Goal: Transaction & Acquisition: Purchase product/service

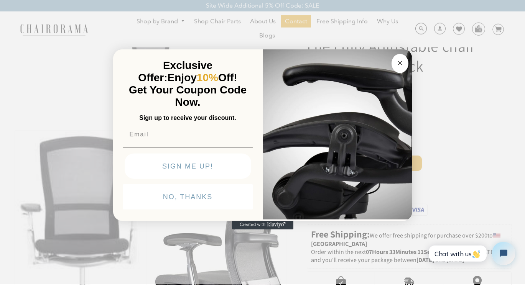
scroll to position [39, 0]
click at [394, 64] on button "Close dialog" at bounding box center [400, 63] width 17 height 19
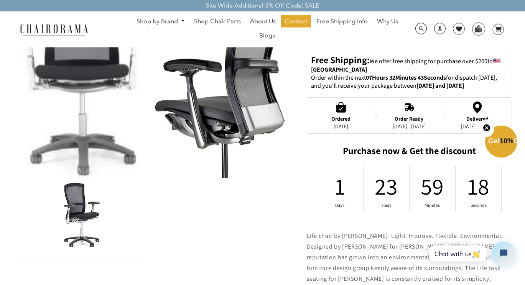
scroll to position [235, 0]
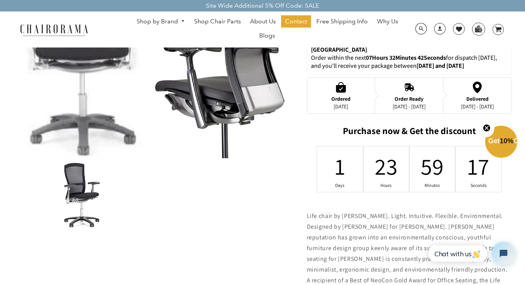
click at [69, 194] on img at bounding box center [81, 199] width 132 height 77
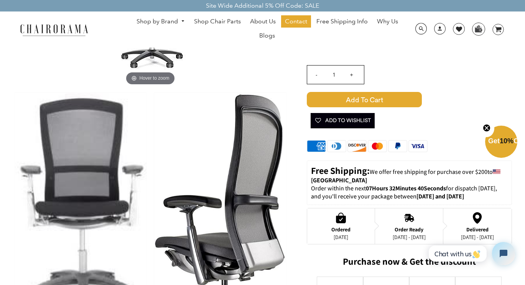
scroll to position [0, 0]
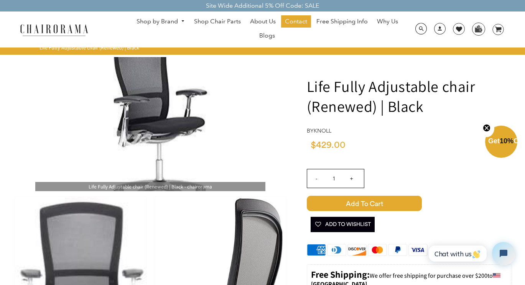
click at [146, 118] on img at bounding box center [150, 124] width 230 height 134
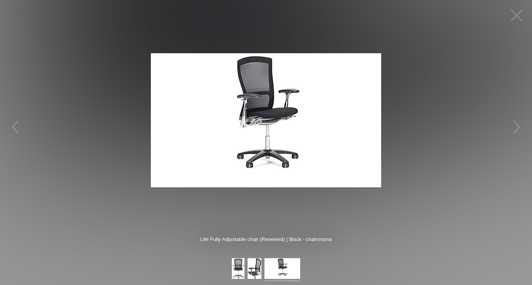
click at [253, 103] on img at bounding box center [266, 120] width 230 height 134
click at [518, 127] on button "button" at bounding box center [516, 127] width 23 height 23
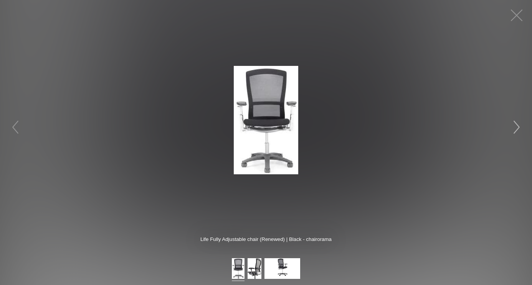
click at [518, 127] on button "button" at bounding box center [516, 127] width 23 height 23
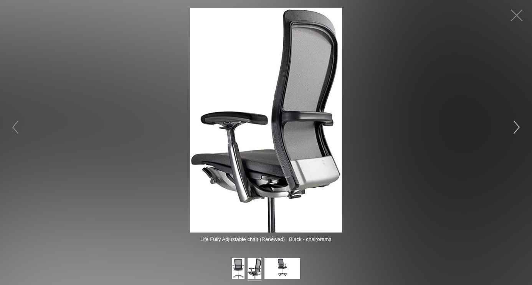
click at [518, 127] on button "button" at bounding box center [516, 127] width 23 height 23
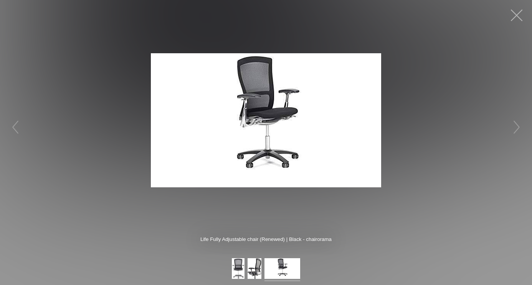
click at [516, 11] on button "button" at bounding box center [516, 15] width 23 height 23
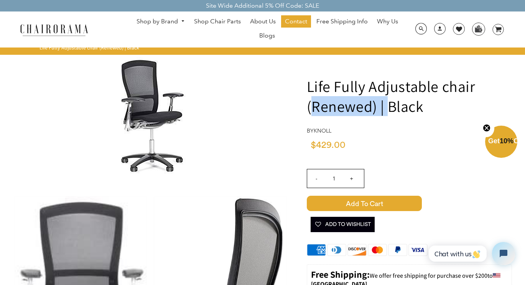
drag, startPoint x: 313, startPoint y: 104, endPoint x: 386, endPoint y: 102, distance: 73.3
click at [386, 102] on h1 "Life Fully Adjustable chair (Renewed) | Black" at bounding box center [409, 96] width 205 height 40
